Goal: Transaction & Acquisition: Purchase product/service

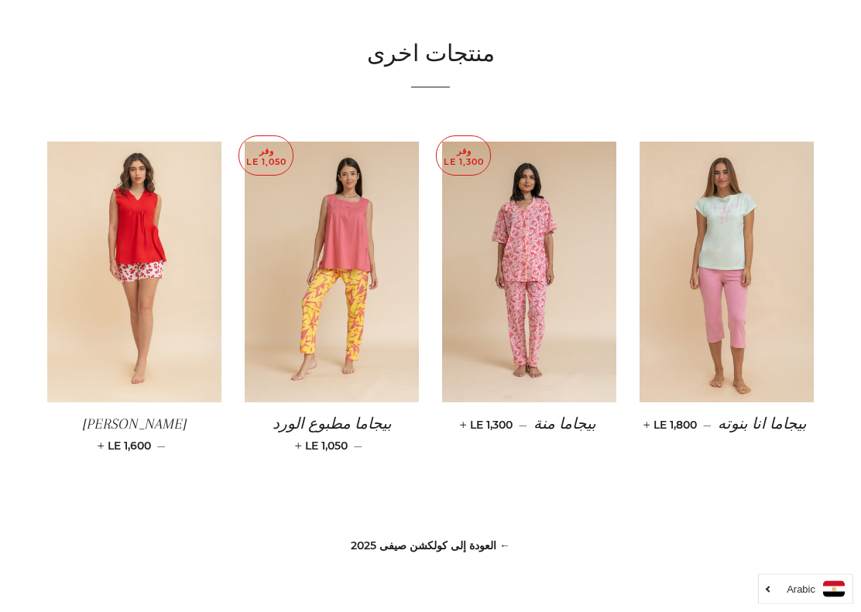
scroll to position [1125, 0]
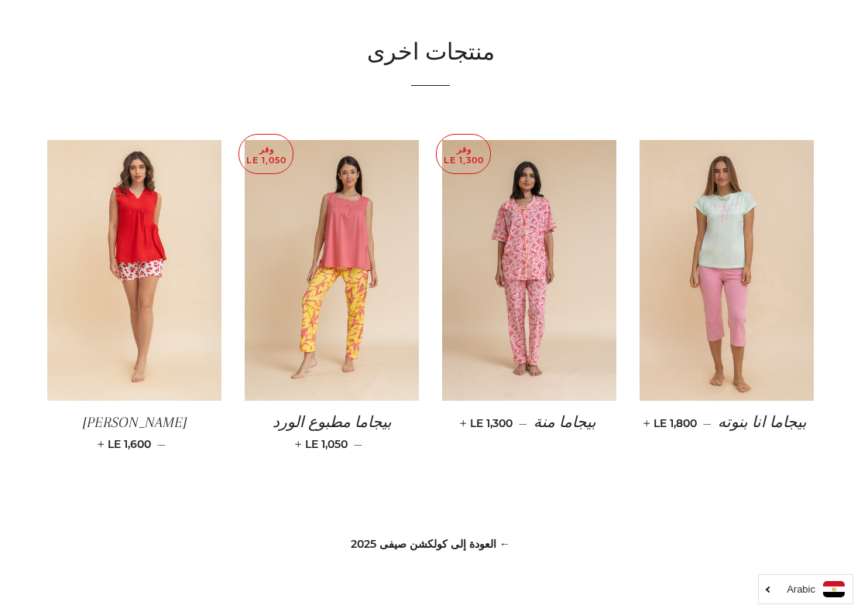
click at [342, 336] on img at bounding box center [332, 271] width 174 height 262
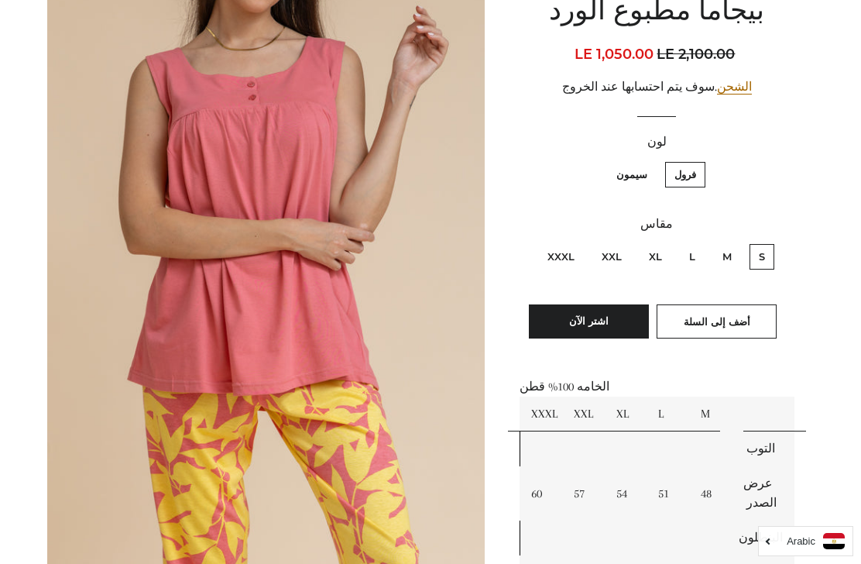
scroll to position [201, 0]
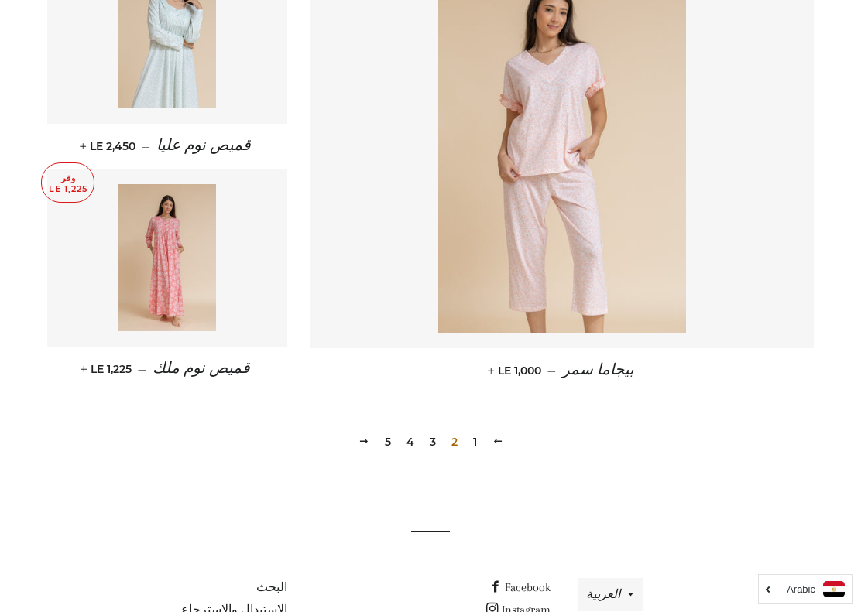
scroll to position [2143, 0]
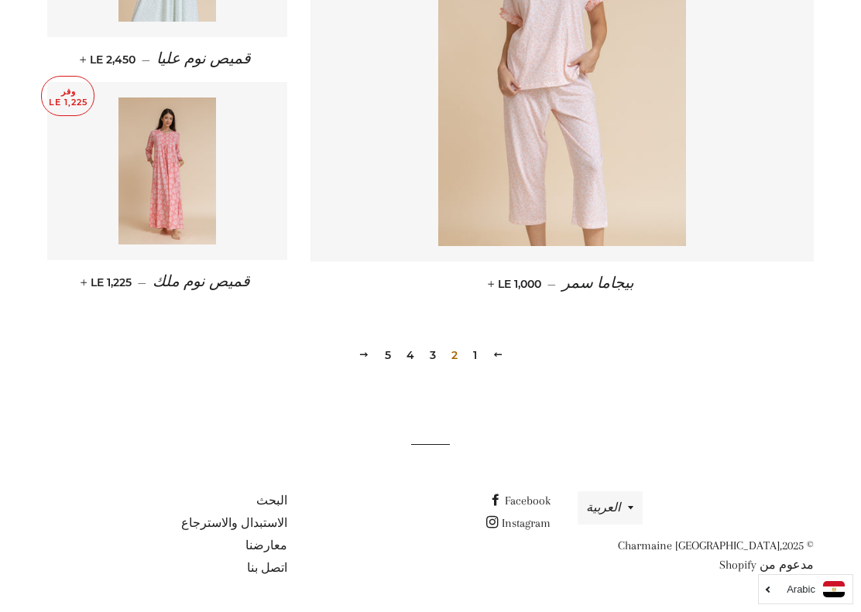
click at [437, 356] on link "3" at bounding box center [432, 355] width 19 height 23
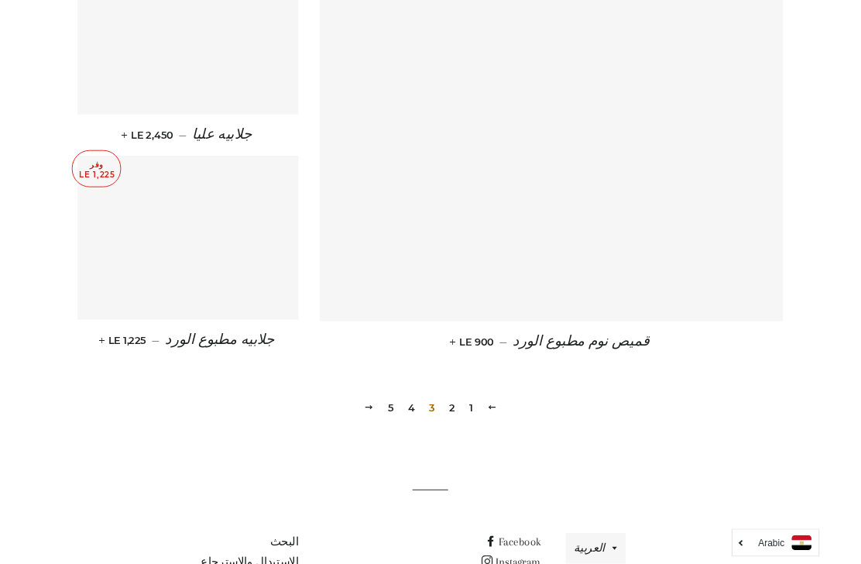
scroll to position [2055, 0]
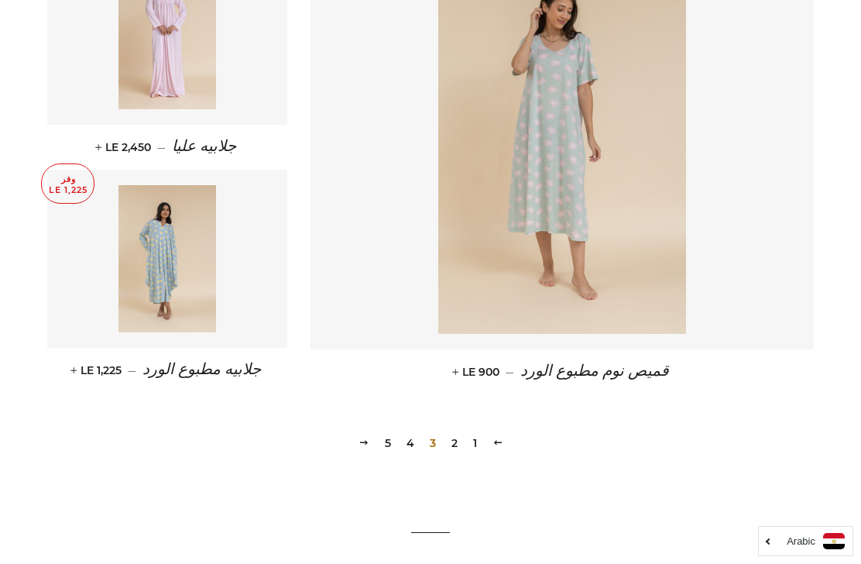
click at [414, 443] on link "4" at bounding box center [410, 442] width 20 height 23
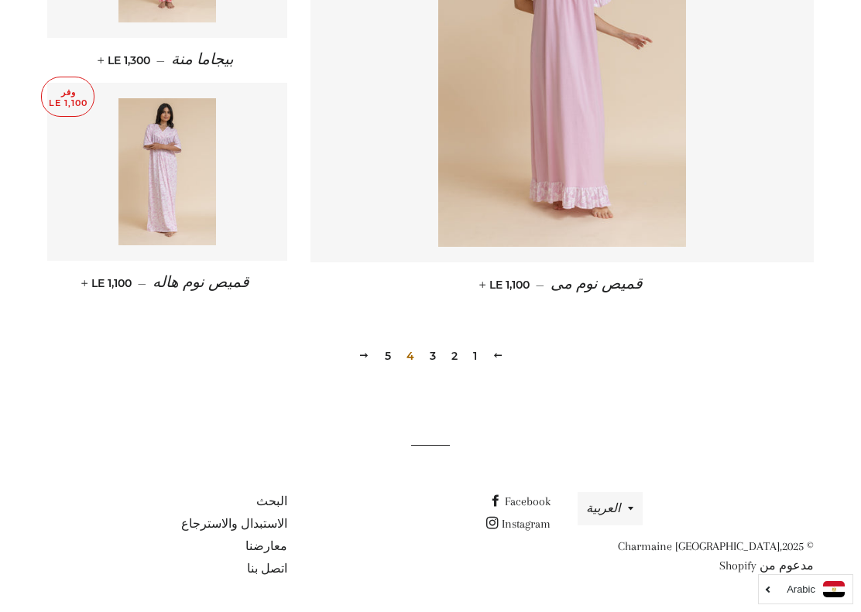
scroll to position [2143, 0]
click at [389, 355] on link "5" at bounding box center [388, 355] width 19 height 23
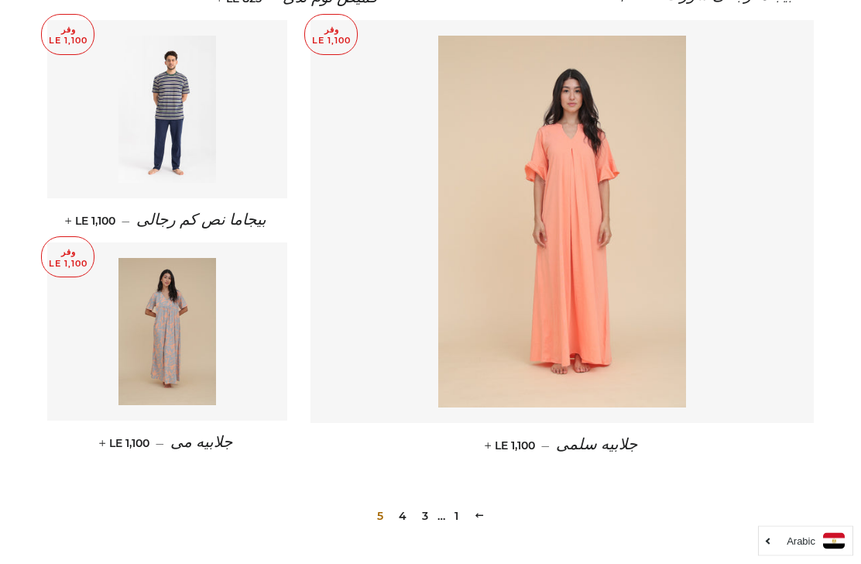
scroll to position [1049, 0]
